Goal: Information Seeking & Learning: Learn about a topic

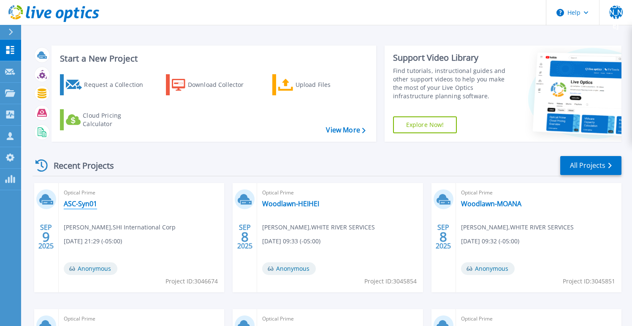
click at [92, 205] on link "ASC-Syn01" at bounding box center [80, 204] width 33 height 8
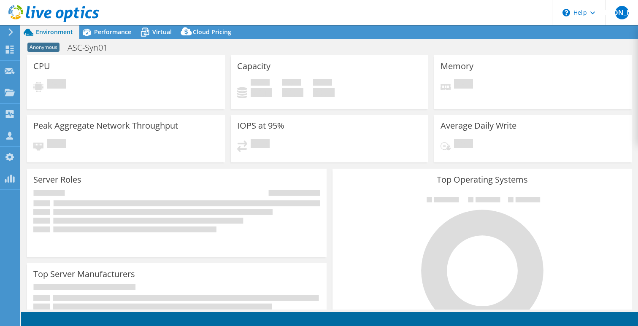
select select "USD"
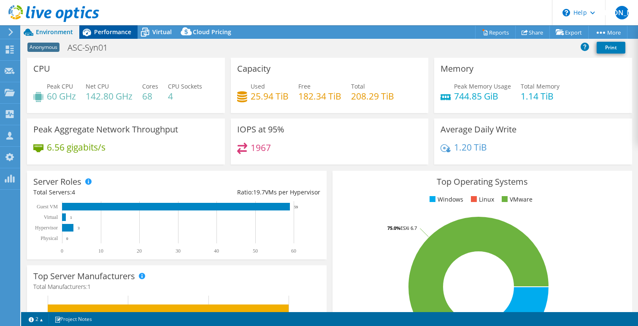
click at [116, 28] on span "Performance" at bounding box center [112, 32] width 37 height 8
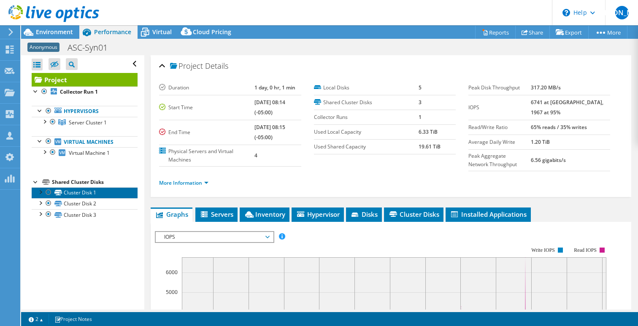
click at [87, 189] on link "Cluster Disk 1" at bounding box center [85, 192] width 106 height 11
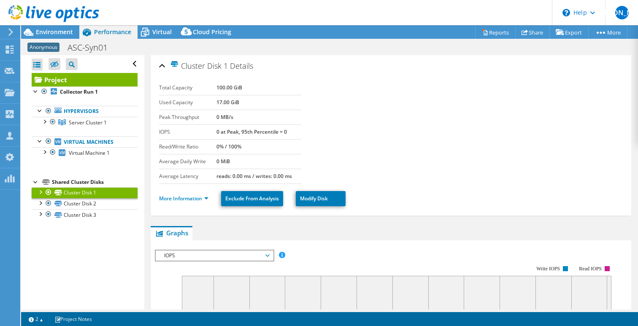
click at [42, 190] on div at bounding box center [40, 191] width 8 height 8
click at [41, 191] on div at bounding box center [40, 191] width 8 height 8
click at [89, 168] on div "Project Collector Run 1 Hypervisors Server Cluster 1" at bounding box center [85, 147] width 106 height 148
click at [89, 14] on icon at bounding box center [53, 13] width 91 height 17
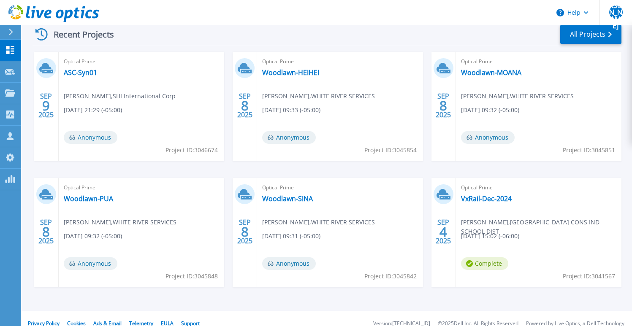
scroll to position [86, 0]
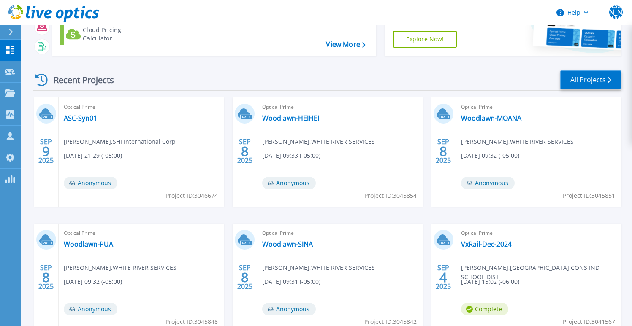
click at [586, 78] on link "All Projects" at bounding box center [590, 79] width 61 height 19
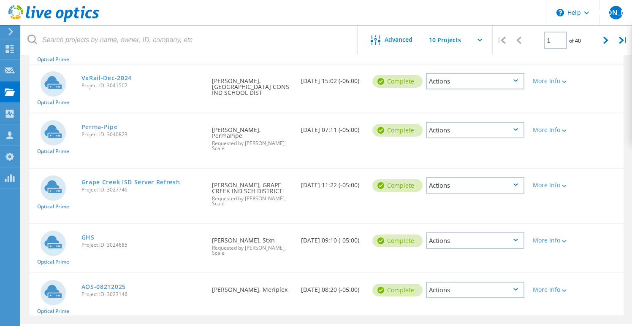
scroll to position [304, 0]
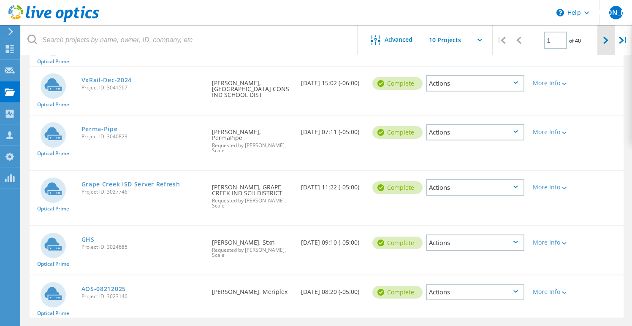
click at [605, 44] on icon at bounding box center [605, 40] width 5 height 7
type input "2"
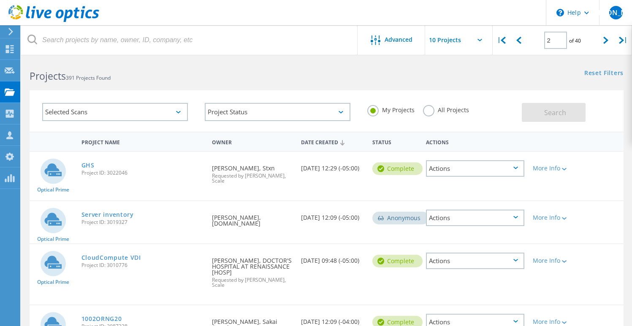
scroll to position [0, 0]
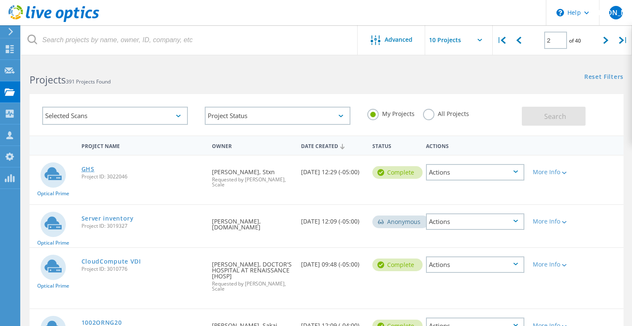
click at [86, 170] on link "GHS" at bounding box center [87, 169] width 13 height 6
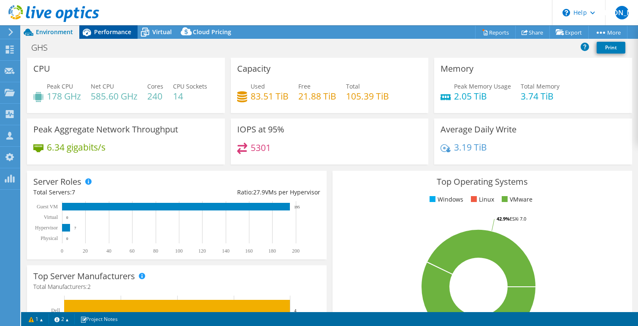
click at [101, 32] on span "Performance" at bounding box center [112, 32] width 37 height 8
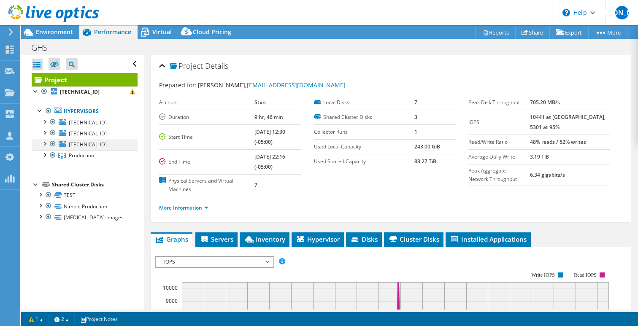
click at [52, 142] on div at bounding box center [53, 144] width 8 height 10
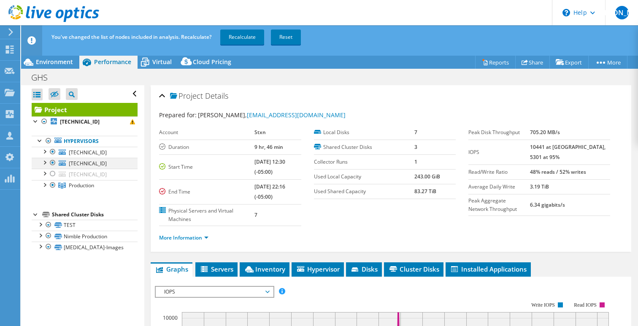
click at [54, 162] on div at bounding box center [53, 163] width 8 height 10
click at [54, 152] on div at bounding box center [53, 152] width 8 height 10
click at [241, 37] on link "Recalculate" at bounding box center [242, 37] width 44 height 15
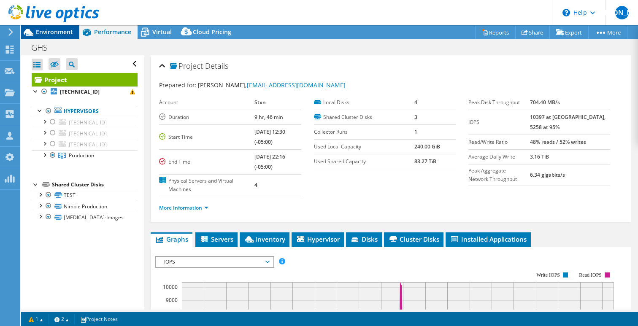
click at [55, 38] on div "Environment" at bounding box center [50, 32] width 58 height 14
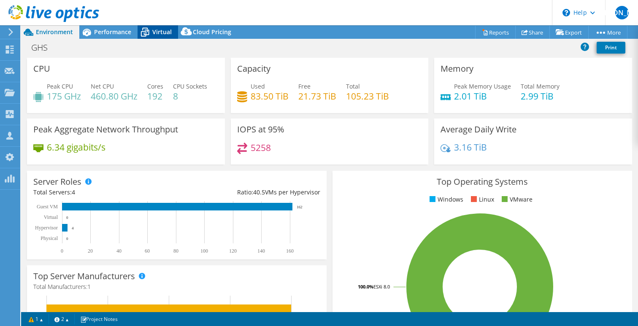
click at [160, 33] on span "Virtual" at bounding box center [161, 32] width 19 height 8
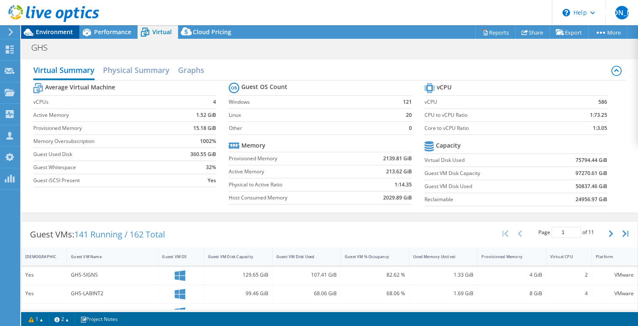
click at [51, 32] on span "Environment" at bounding box center [54, 32] width 37 height 8
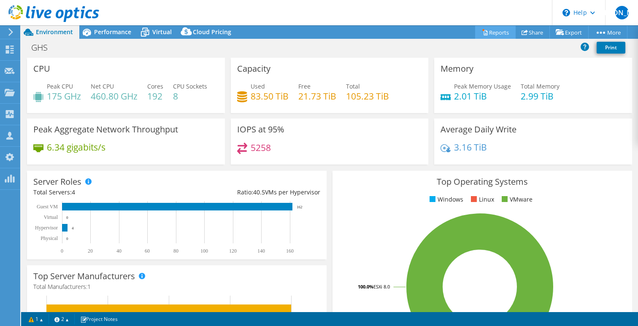
click at [487, 34] on link "Reports" at bounding box center [495, 32] width 41 height 13
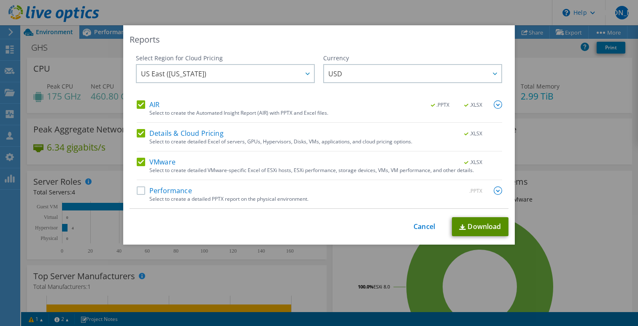
click at [480, 229] on link "Download" at bounding box center [480, 226] width 57 height 19
click at [417, 227] on link "Cancel" at bounding box center [424, 227] width 22 height 8
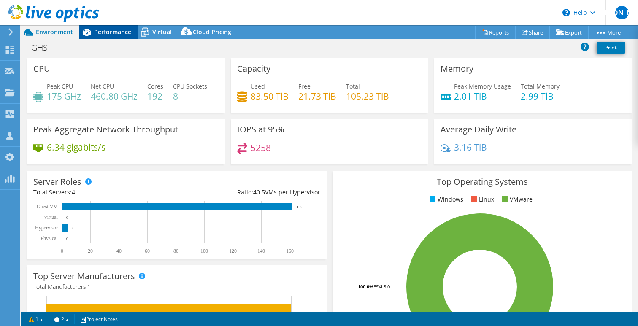
click at [113, 34] on span "Performance" at bounding box center [112, 32] width 37 height 8
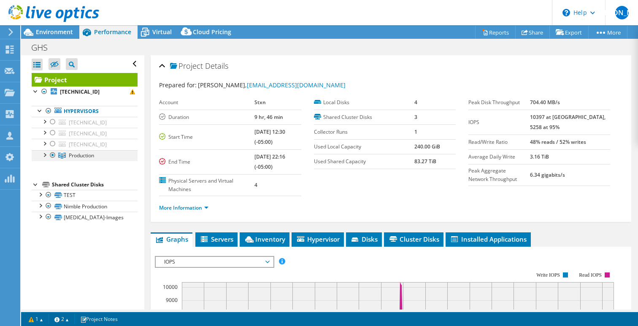
click at [44, 154] on div at bounding box center [44, 154] width 8 height 8
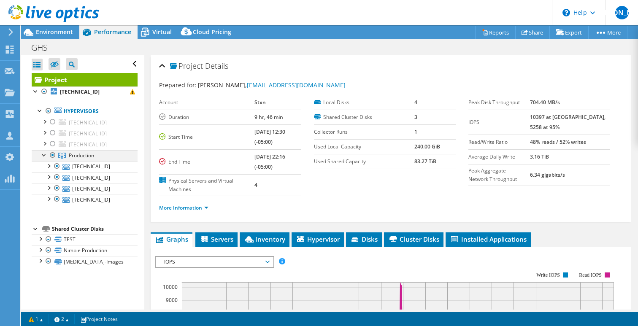
click at [44, 154] on div at bounding box center [44, 154] width 8 height 8
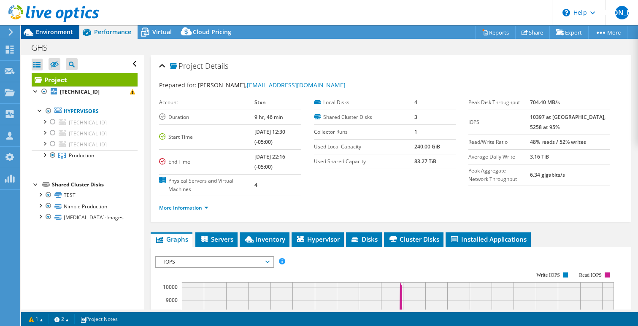
click at [51, 32] on span "Environment" at bounding box center [54, 32] width 37 height 8
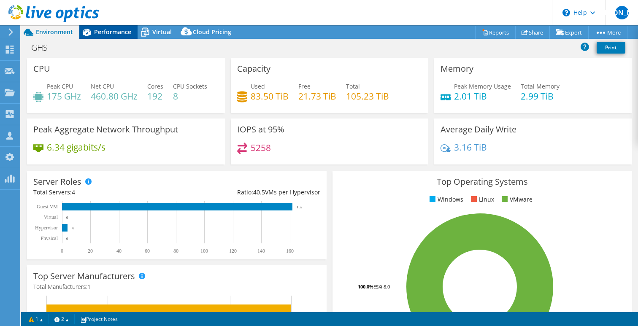
click at [106, 30] on span "Performance" at bounding box center [112, 32] width 37 height 8
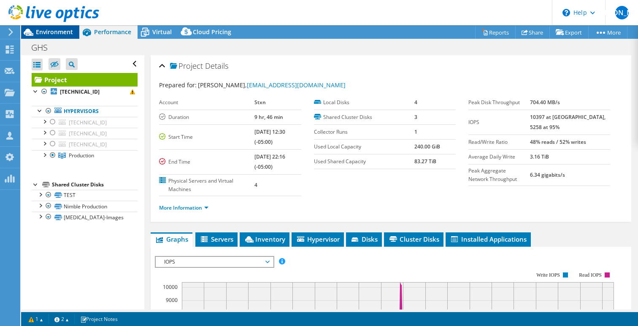
click at [51, 33] on span "Environment" at bounding box center [54, 32] width 37 height 8
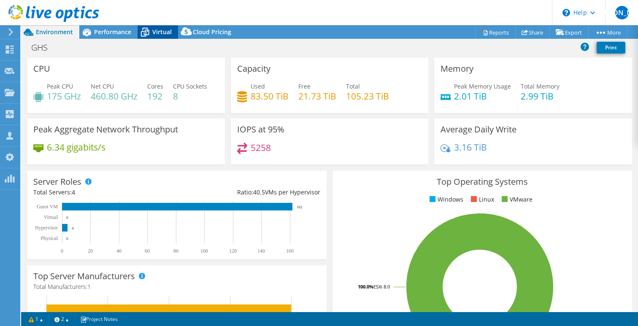
click at [159, 31] on span "Virtual" at bounding box center [161, 32] width 19 height 8
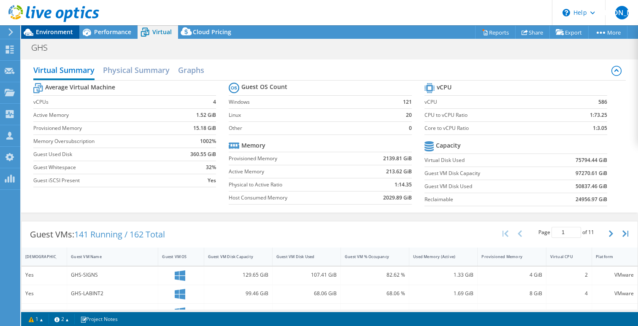
click at [63, 32] on span "Environment" at bounding box center [54, 32] width 37 height 8
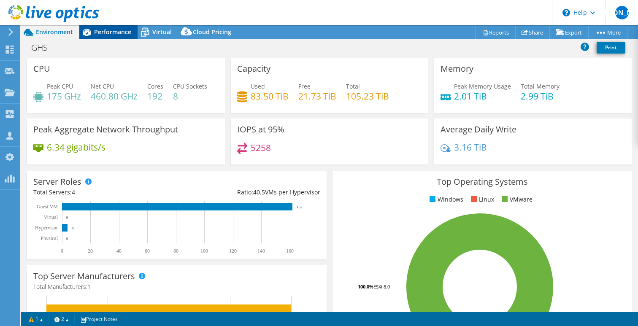
click at [108, 32] on span "Performance" at bounding box center [112, 32] width 37 height 8
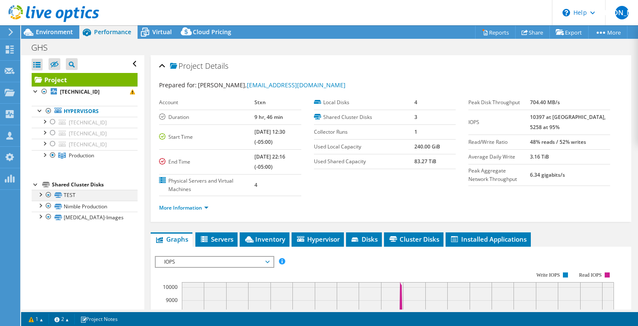
click at [49, 195] on div at bounding box center [48, 195] width 8 height 10
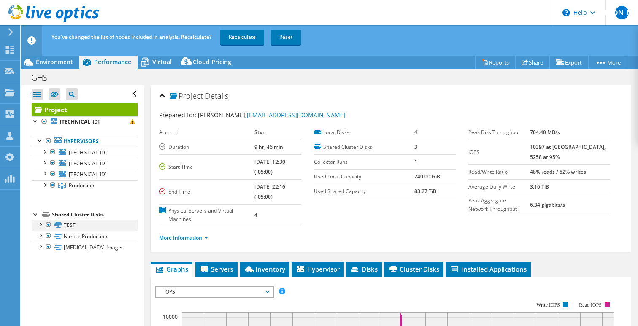
click at [48, 225] on div at bounding box center [48, 225] width 8 height 10
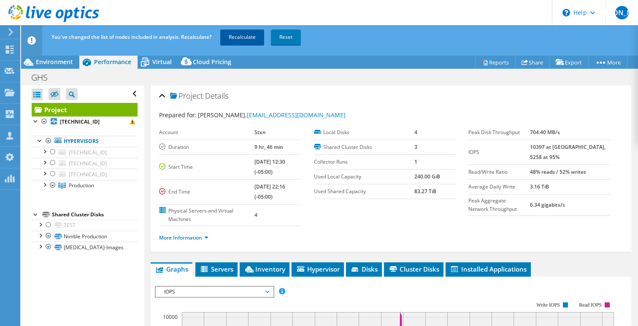
click at [249, 35] on link "Recalculate" at bounding box center [242, 37] width 44 height 15
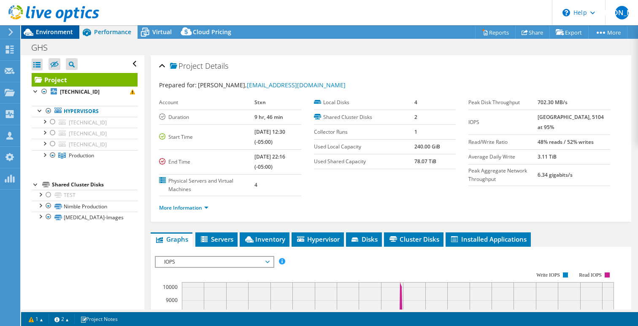
click at [51, 33] on span "Environment" at bounding box center [54, 32] width 37 height 8
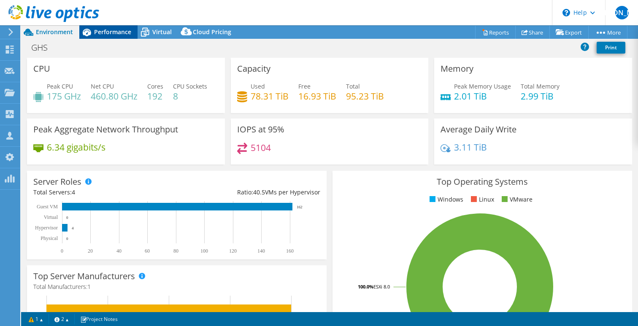
click at [106, 32] on span "Performance" at bounding box center [112, 32] width 37 height 8
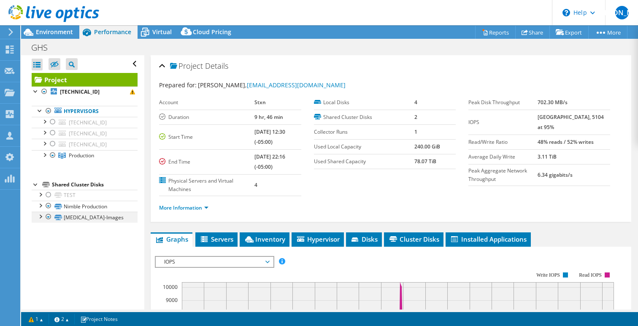
click at [40, 216] on div at bounding box center [40, 216] width 8 height 8
click at [41, 215] on div at bounding box center [40, 216] width 8 height 8
click at [38, 193] on div at bounding box center [40, 194] width 8 height 8
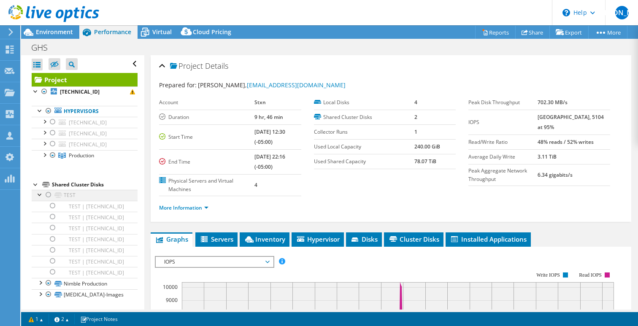
click at [38, 193] on div at bounding box center [40, 194] width 8 height 8
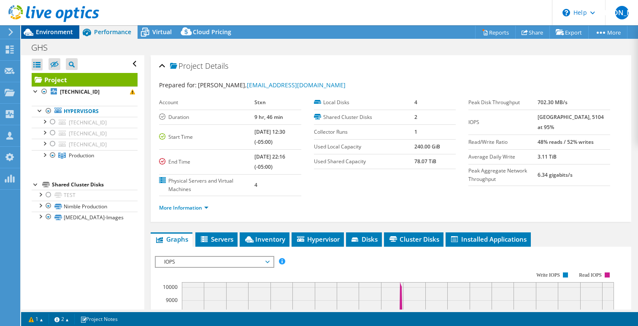
click at [56, 32] on span "Environment" at bounding box center [54, 32] width 37 height 8
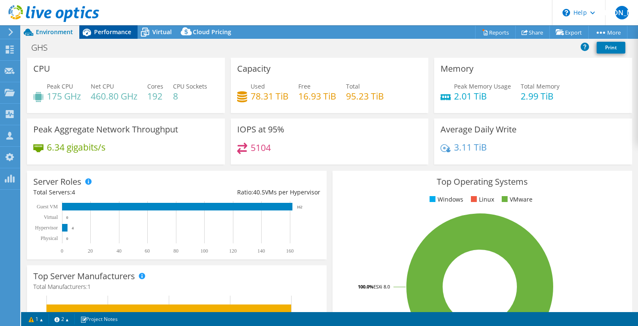
click at [112, 29] on span "Performance" at bounding box center [112, 32] width 37 height 8
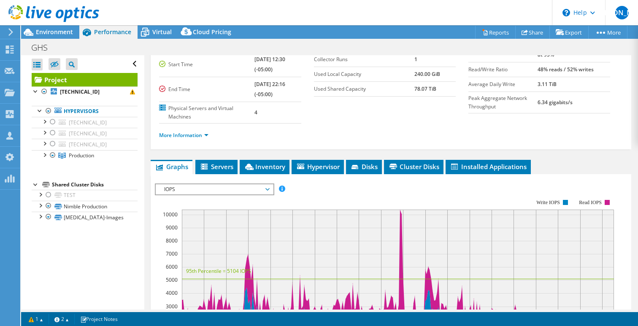
scroll to position [170, 0]
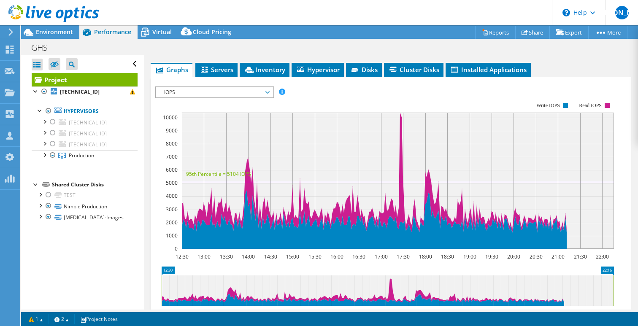
click at [217, 93] on span "IOPS" at bounding box center [214, 92] width 108 height 10
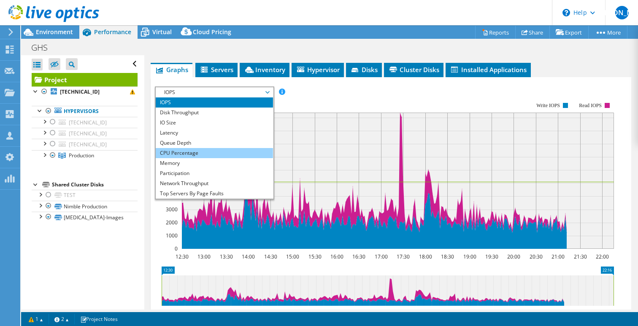
click at [211, 151] on li "CPU Percentage" at bounding box center [214, 153] width 117 height 10
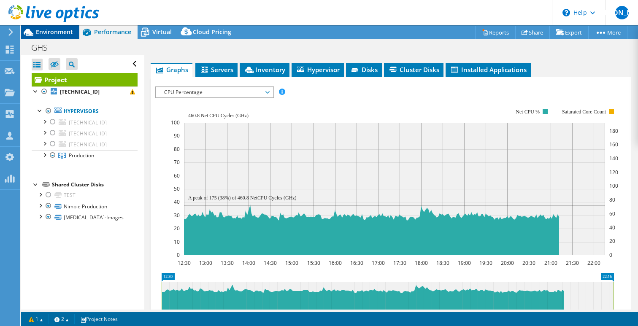
click at [59, 32] on span "Environment" at bounding box center [54, 32] width 37 height 8
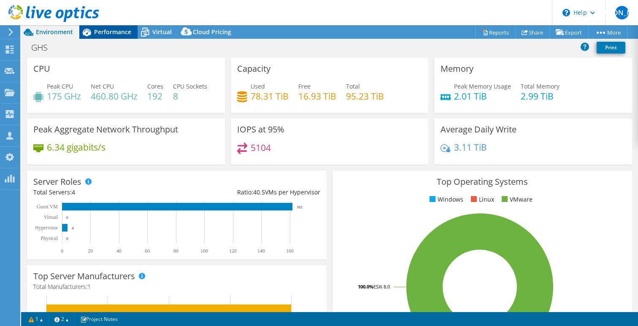
click at [111, 31] on span "Performance" at bounding box center [112, 32] width 37 height 8
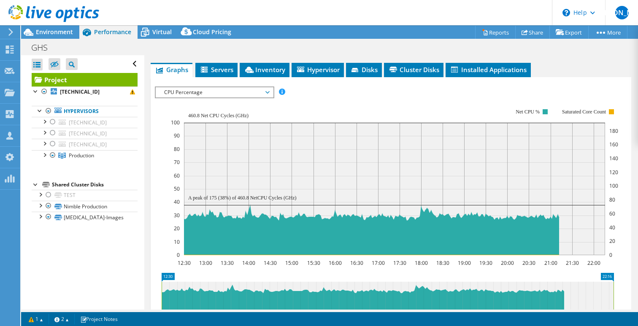
click at [210, 92] on span "CPU Percentage" at bounding box center [214, 92] width 108 height 10
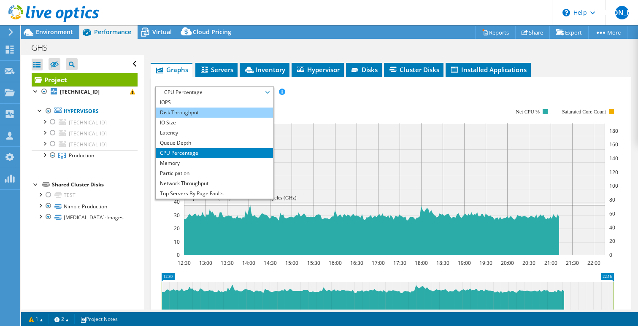
click at [201, 108] on li "Disk Throughput" at bounding box center [214, 113] width 117 height 10
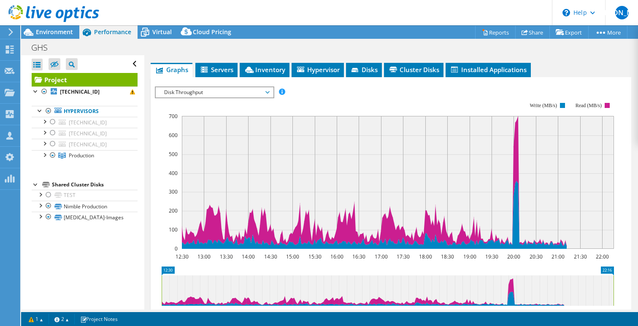
click at [206, 95] on span "Disk Throughput" at bounding box center [214, 92] width 108 height 10
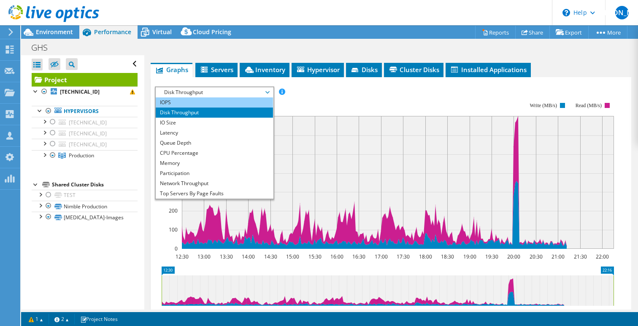
click at [204, 103] on li "IOPS" at bounding box center [214, 102] width 117 height 10
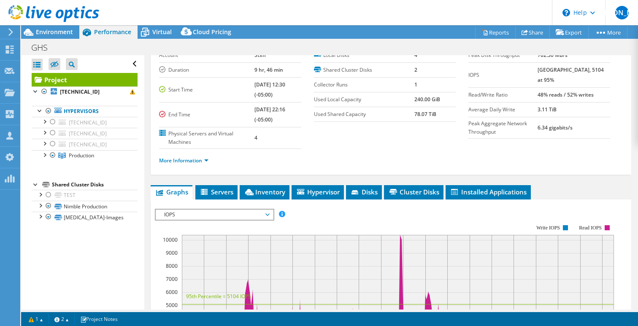
scroll to position [176, 0]
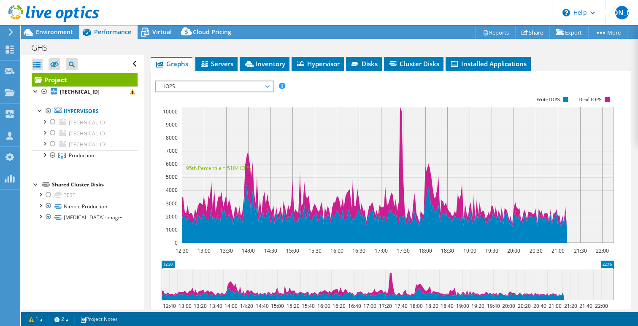
click at [245, 84] on span "IOPS" at bounding box center [214, 86] width 108 height 10
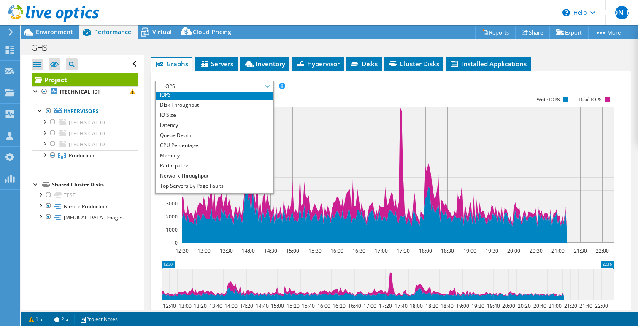
scroll to position [30, 0]
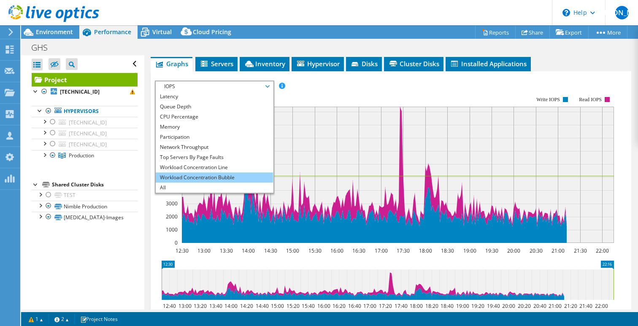
click at [214, 174] on li "Workload Concentration Bubble" at bounding box center [214, 178] width 117 height 10
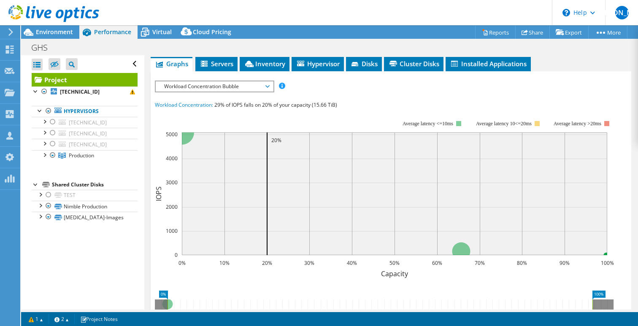
click at [286, 110] on rect at bounding box center [384, 194] width 459 height 169
click at [44, 35] on span "Environment" at bounding box center [54, 32] width 37 height 8
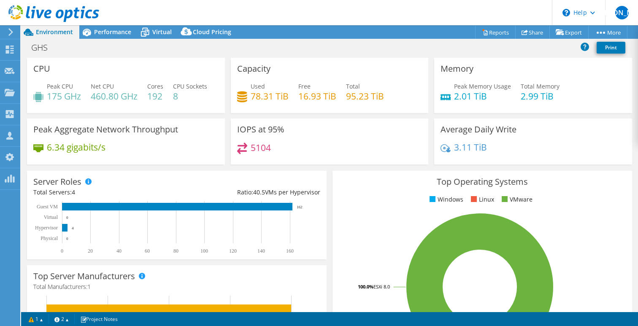
click at [70, 12] on use at bounding box center [53, 13] width 91 height 17
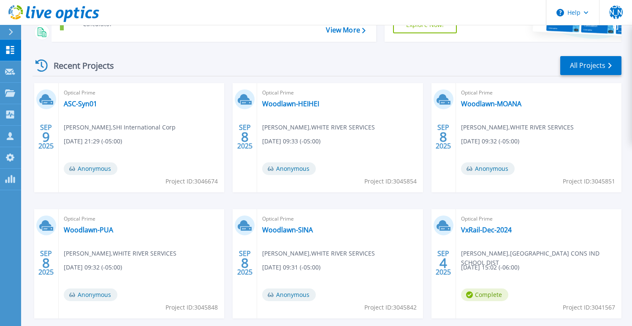
scroll to position [141, 0]
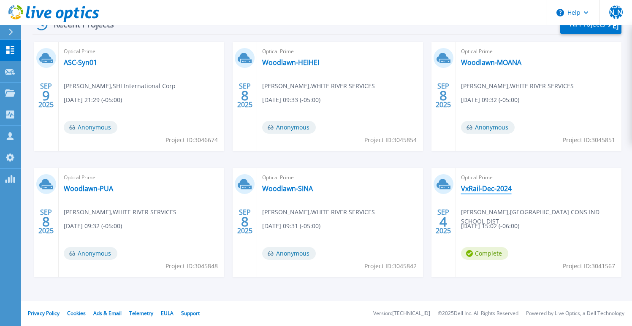
click at [476, 189] on link "VxRail-Dec-2024" at bounding box center [486, 188] width 51 height 8
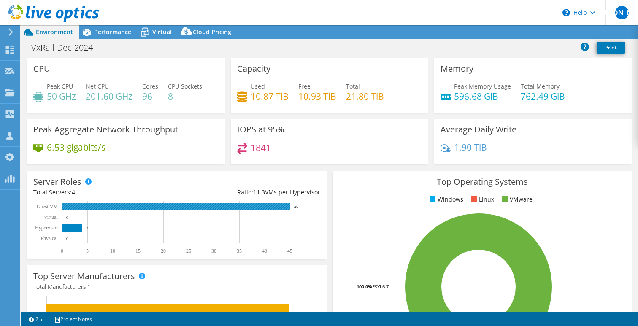
select select "USD"
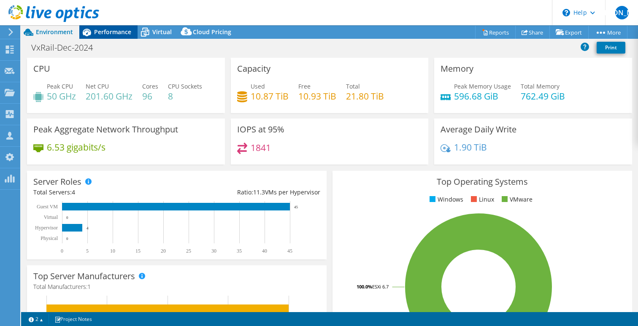
click at [113, 30] on span "Performance" at bounding box center [112, 32] width 37 height 8
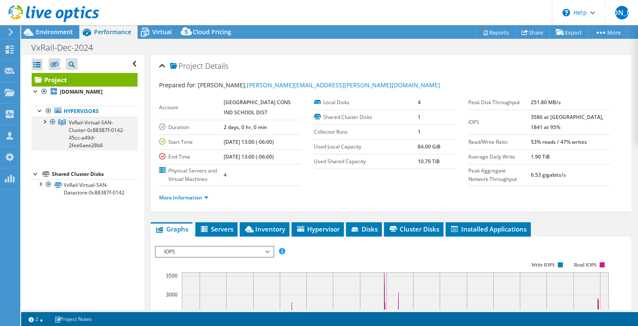
click at [44, 120] on div at bounding box center [44, 121] width 8 height 8
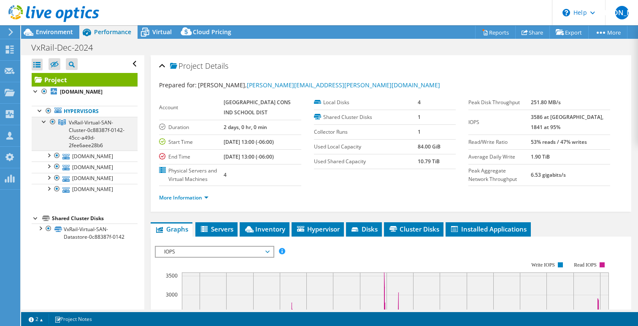
click at [44, 120] on div at bounding box center [44, 121] width 8 height 8
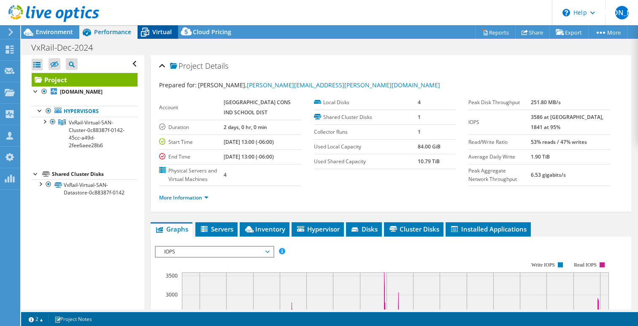
click at [158, 34] on span "Virtual" at bounding box center [161, 32] width 19 height 8
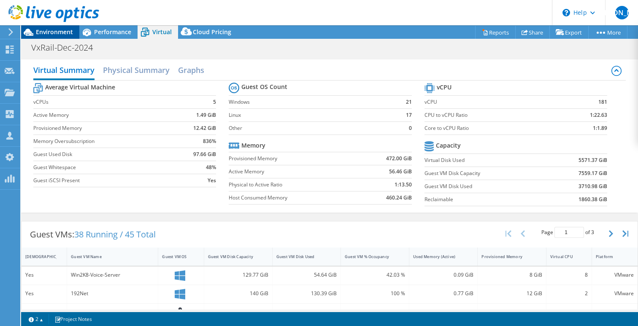
click at [56, 33] on span "Environment" at bounding box center [54, 32] width 37 height 8
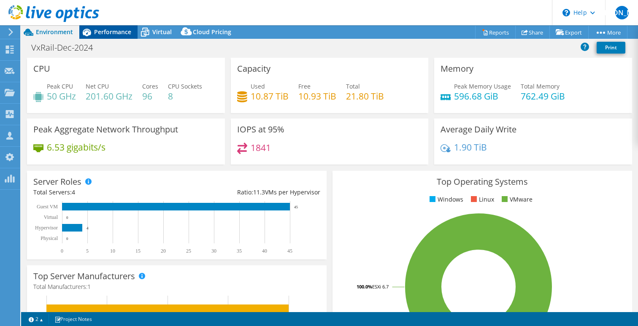
click at [100, 31] on span "Performance" at bounding box center [112, 32] width 37 height 8
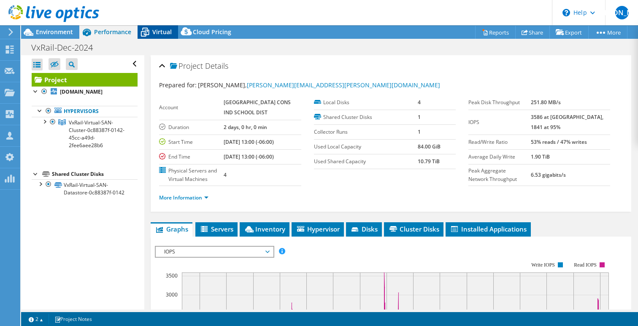
click at [154, 32] on span "Virtual" at bounding box center [161, 32] width 19 height 8
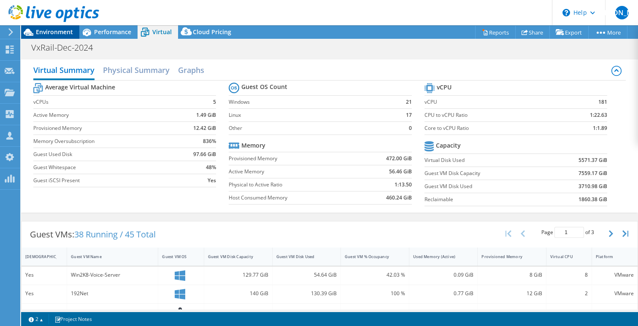
click at [62, 32] on span "Environment" at bounding box center [54, 32] width 37 height 8
